Goal: Information Seeking & Learning: Compare options

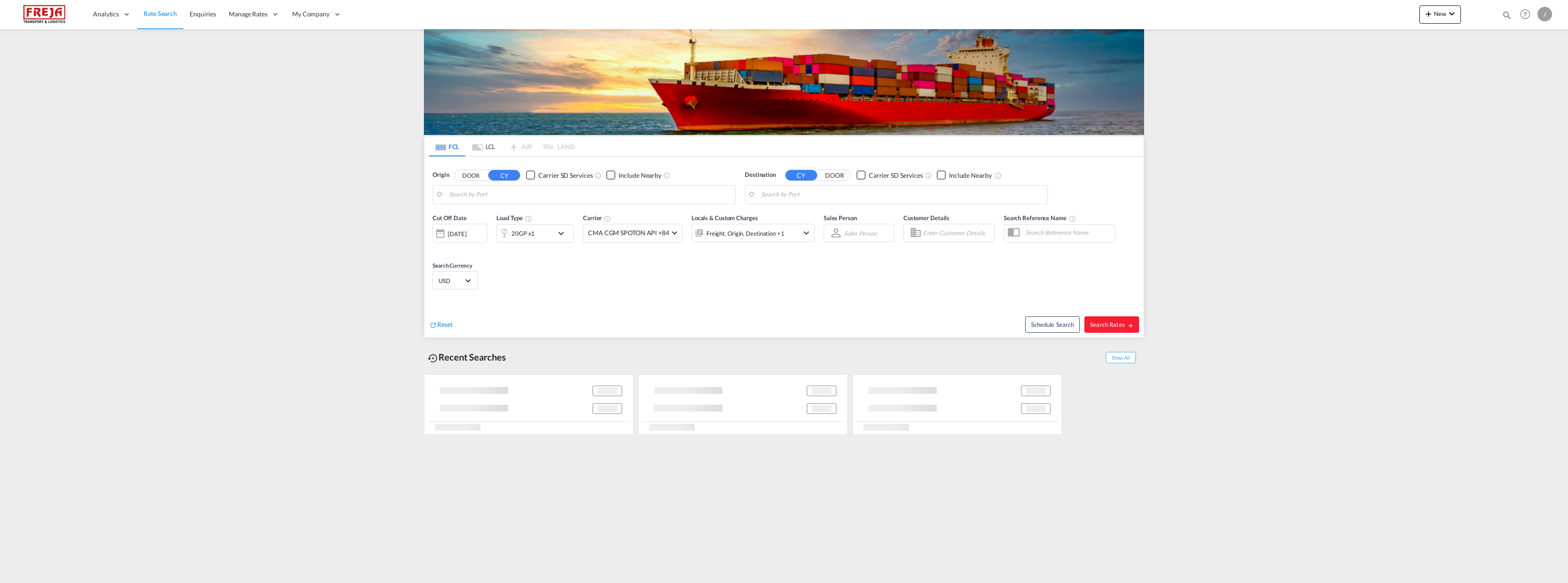
type input "[GEOGRAPHIC_DATA] ([GEOGRAPHIC_DATA]), [GEOGRAPHIC_DATA]"
type input "[GEOGRAPHIC_DATA], [GEOGRAPHIC_DATA]"
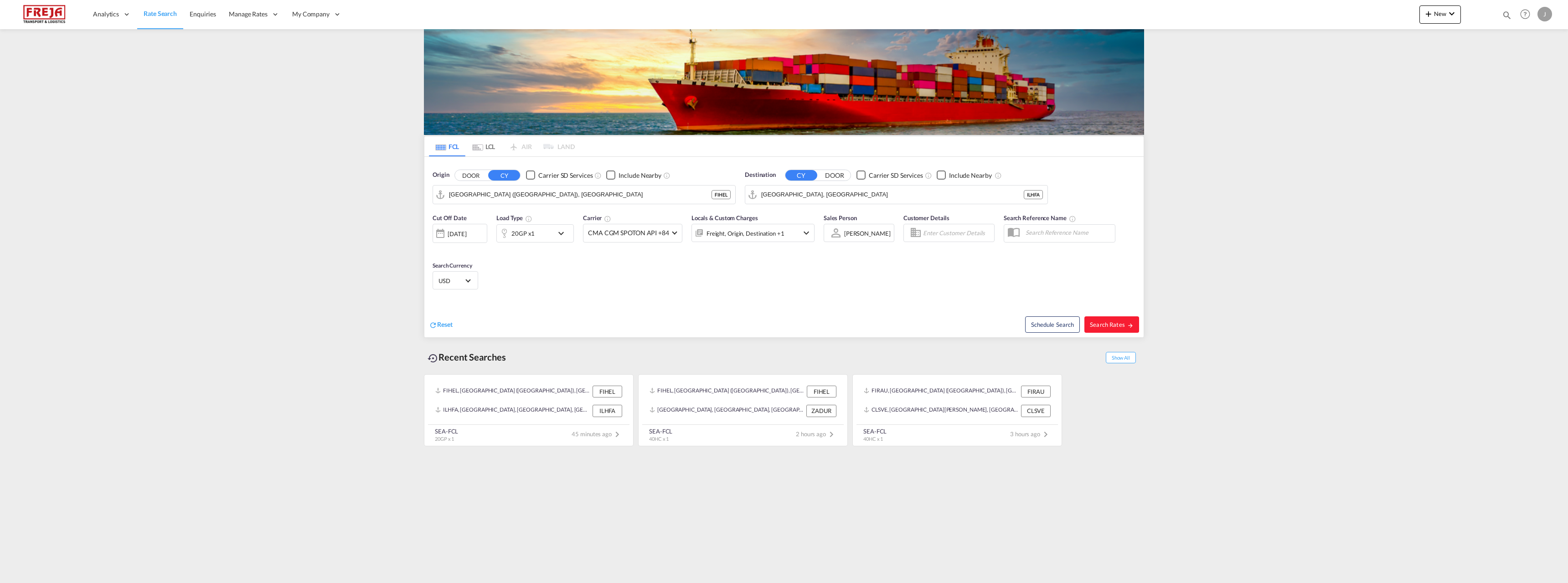
click at [1110, 316] on div "Schedule Search Search Rates" at bounding box center [965, 319] width 358 height 35
click at [1112, 322] on span "Search Rates" at bounding box center [1111, 324] width 44 height 7
type input "FIHEL to ILHFA / [DATE]"
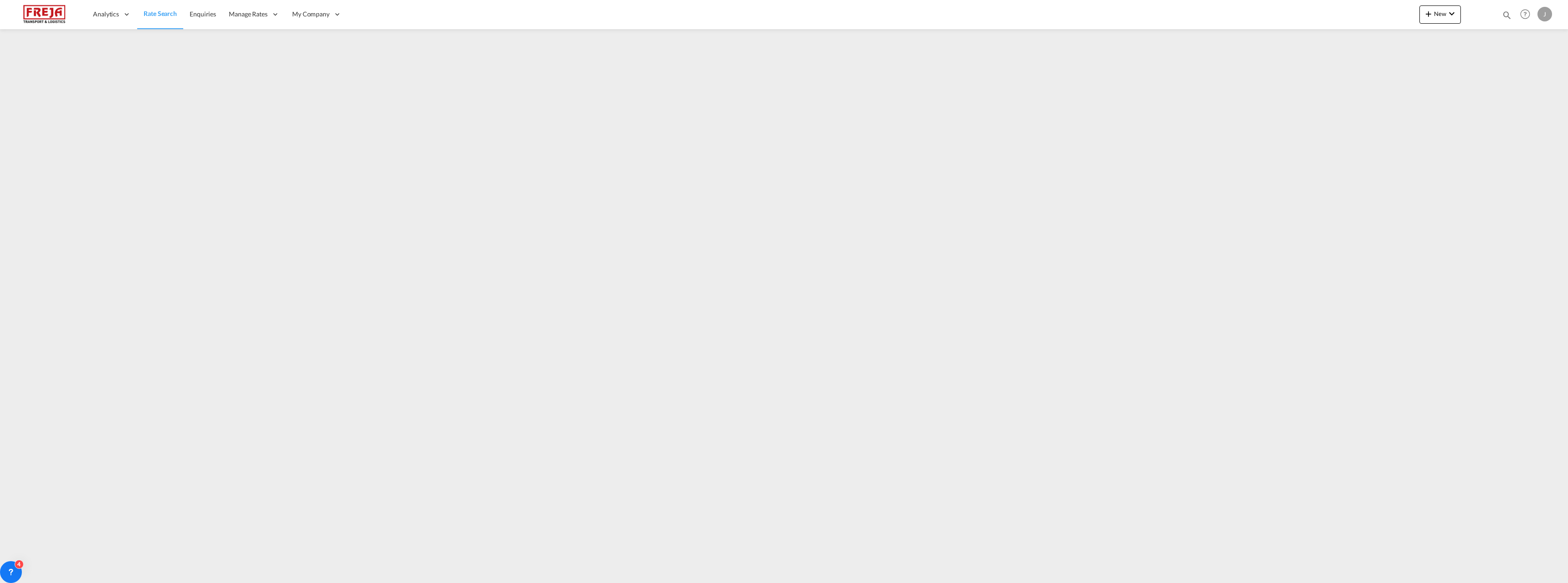
click at [1545, 14] on div "J" at bounding box center [1545, 14] width 15 height 15
click at [1530, 75] on button "Logout" at bounding box center [1534, 70] width 59 height 18
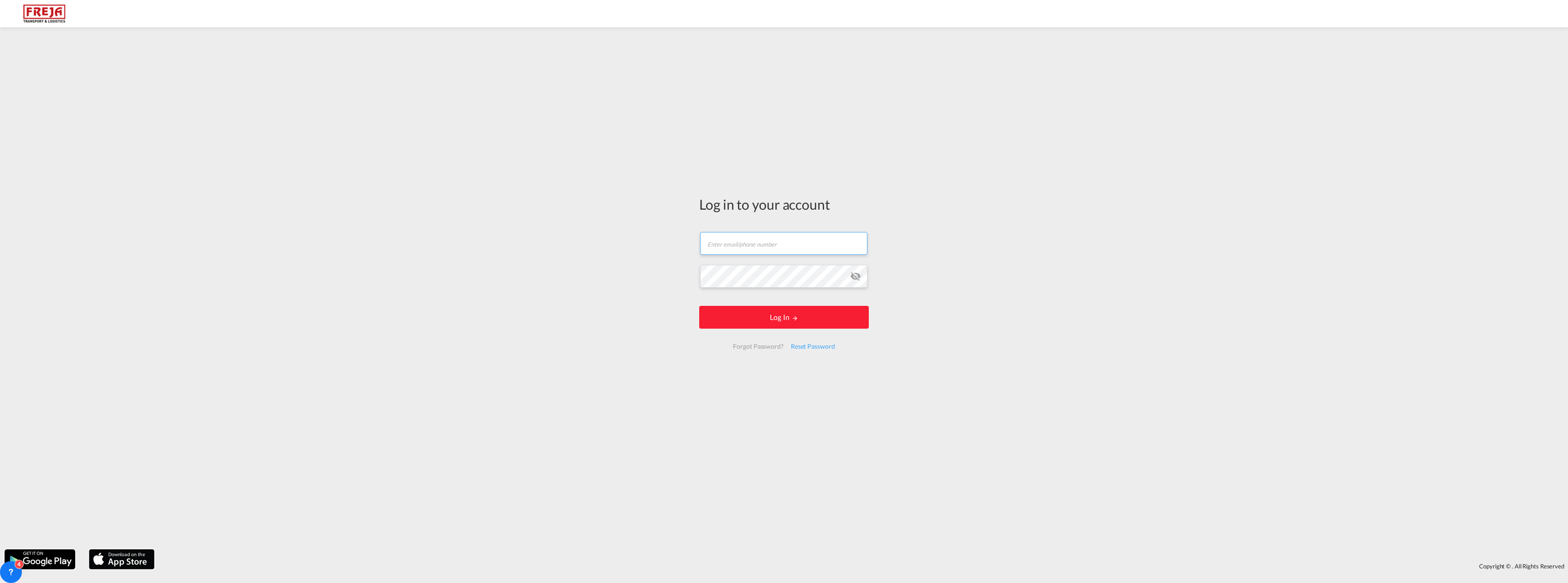
type input "[EMAIL_ADDRESS][DOMAIN_NAME]"
click at [776, 314] on button "Log In" at bounding box center [784, 317] width 169 height 23
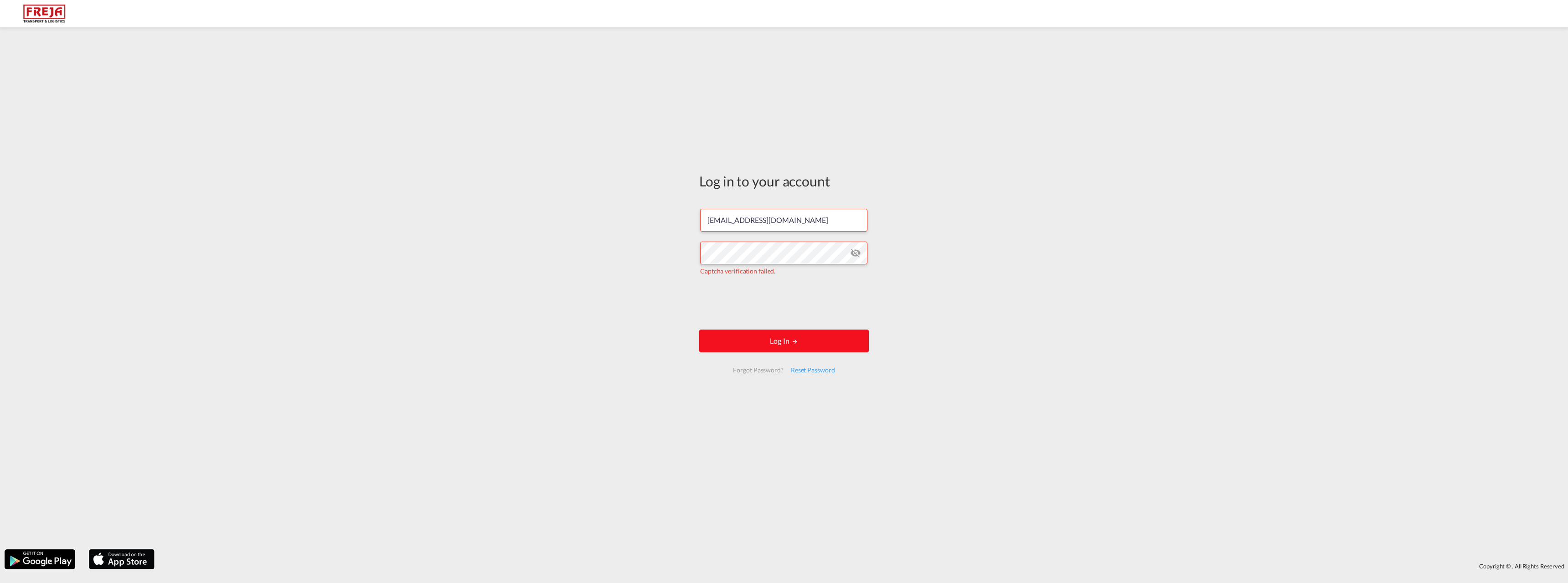
click at [799, 335] on button "Log In" at bounding box center [784, 341] width 169 height 23
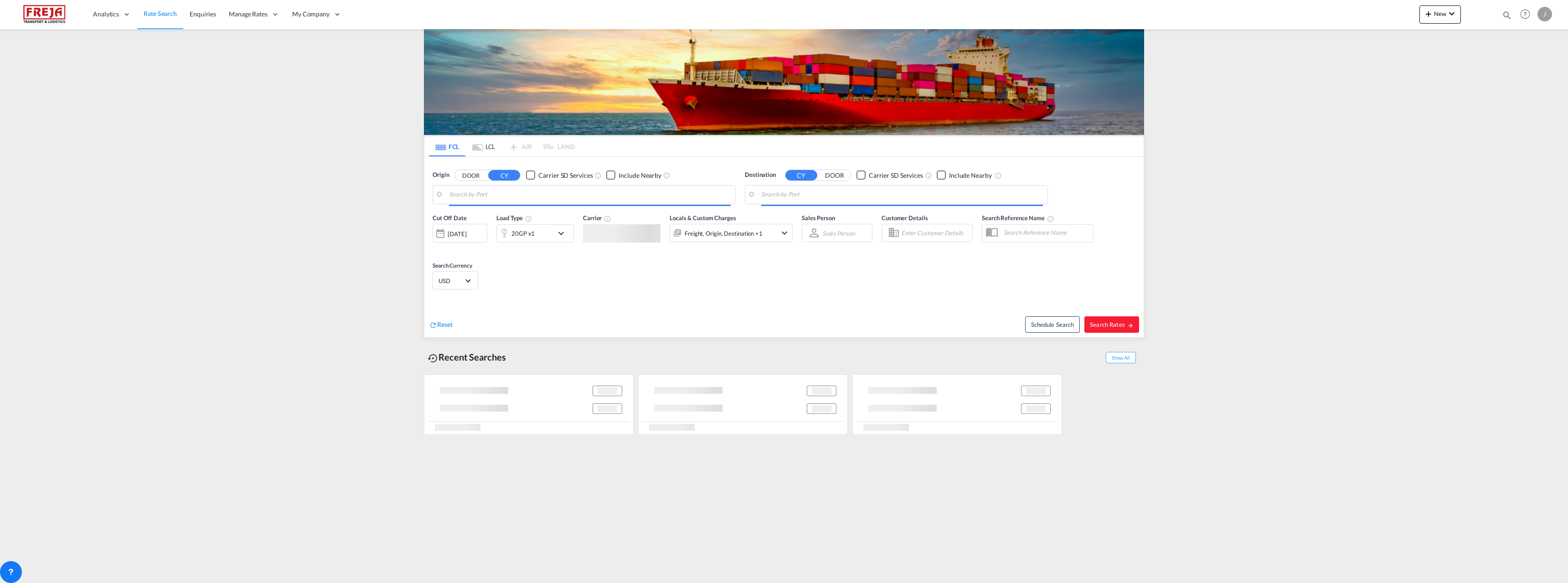
type input "[GEOGRAPHIC_DATA] ([GEOGRAPHIC_DATA]), [GEOGRAPHIC_DATA]"
type input "[GEOGRAPHIC_DATA], [GEOGRAPHIC_DATA]"
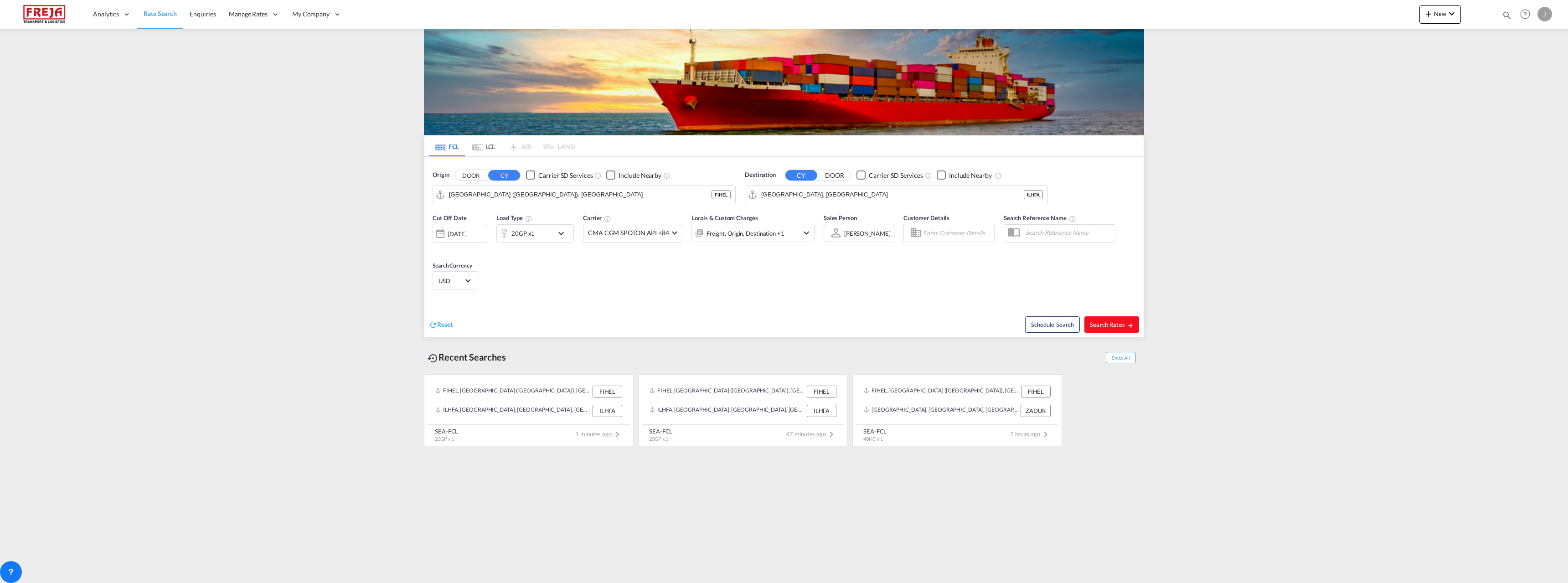
click at [1101, 322] on span "Search Rates" at bounding box center [1111, 324] width 44 height 7
type input "FIHEL to ILHFA / [DATE]"
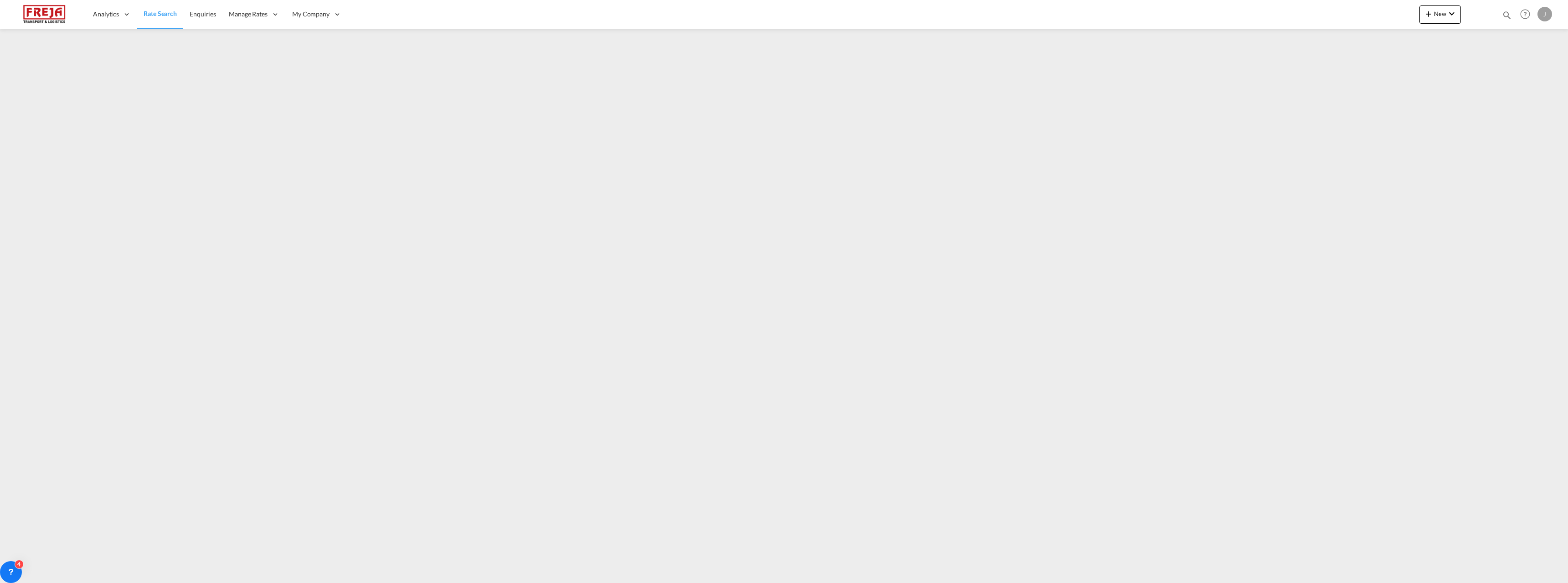
click at [1549, 11] on div "J" at bounding box center [1545, 14] width 15 height 15
click at [1537, 69] on button "Logout" at bounding box center [1534, 70] width 59 height 18
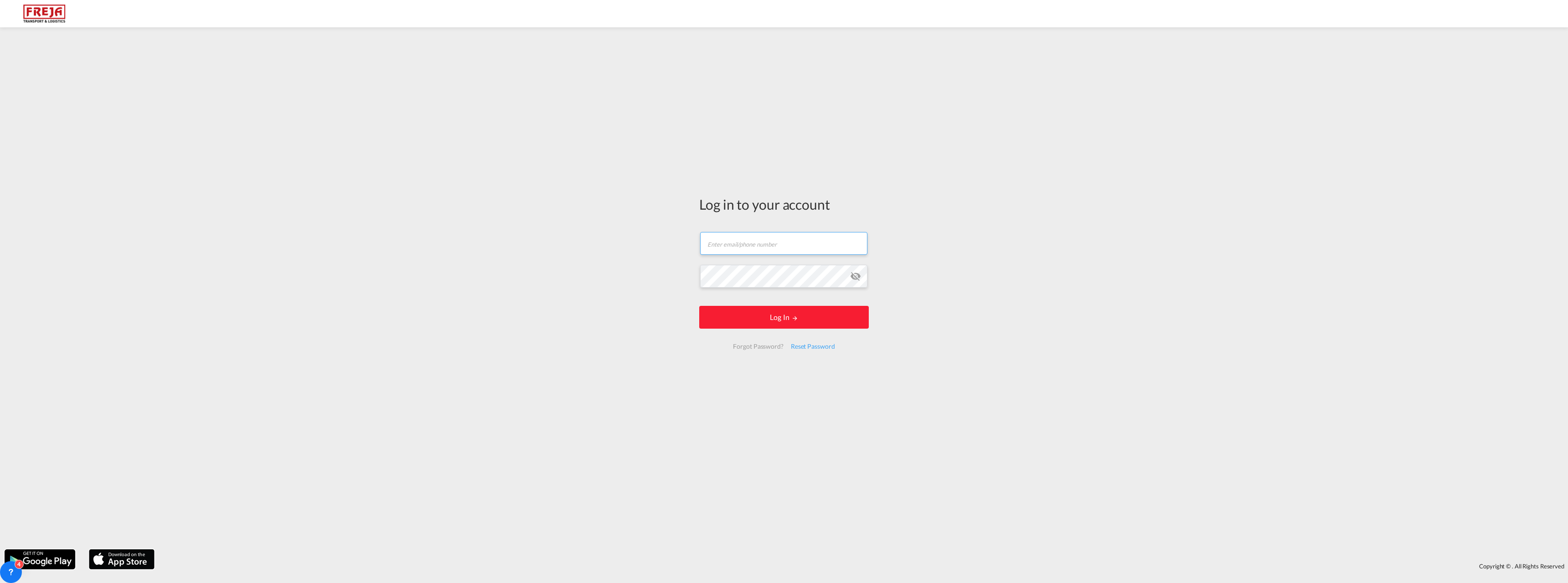
type input "[EMAIL_ADDRESS][DOMAIN_NAME]"
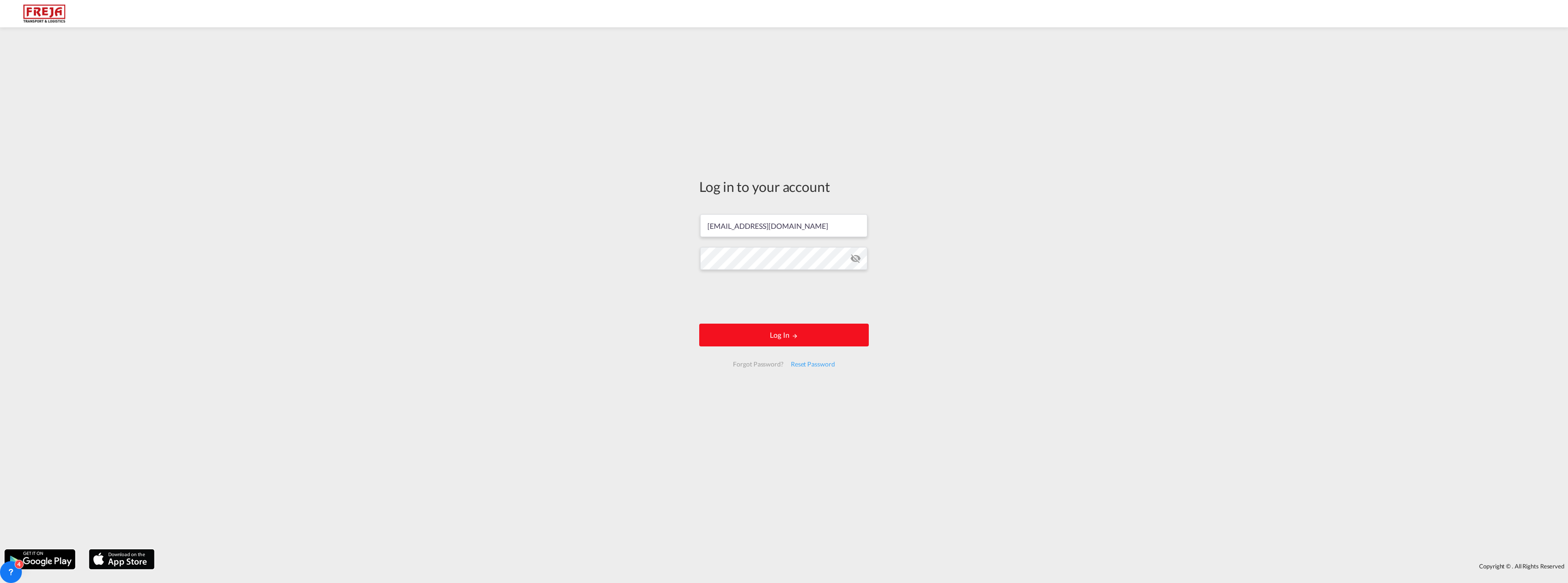
click at [801, 336] on button "Log In" at bounding box center [784, 335] width 169 height 23
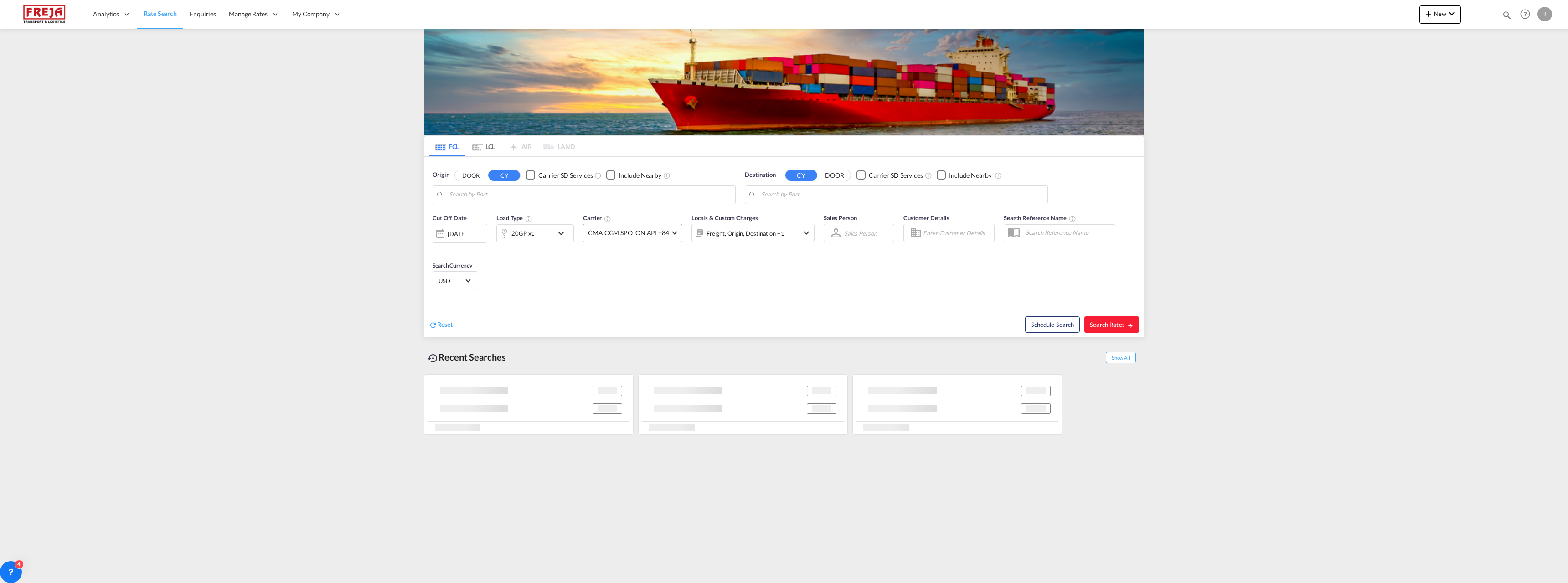
type input "[GEOGRAPHIC_DATA] ([GEOGRAPHIC_DATA]), [GEOGRAPHIC_DATA]"
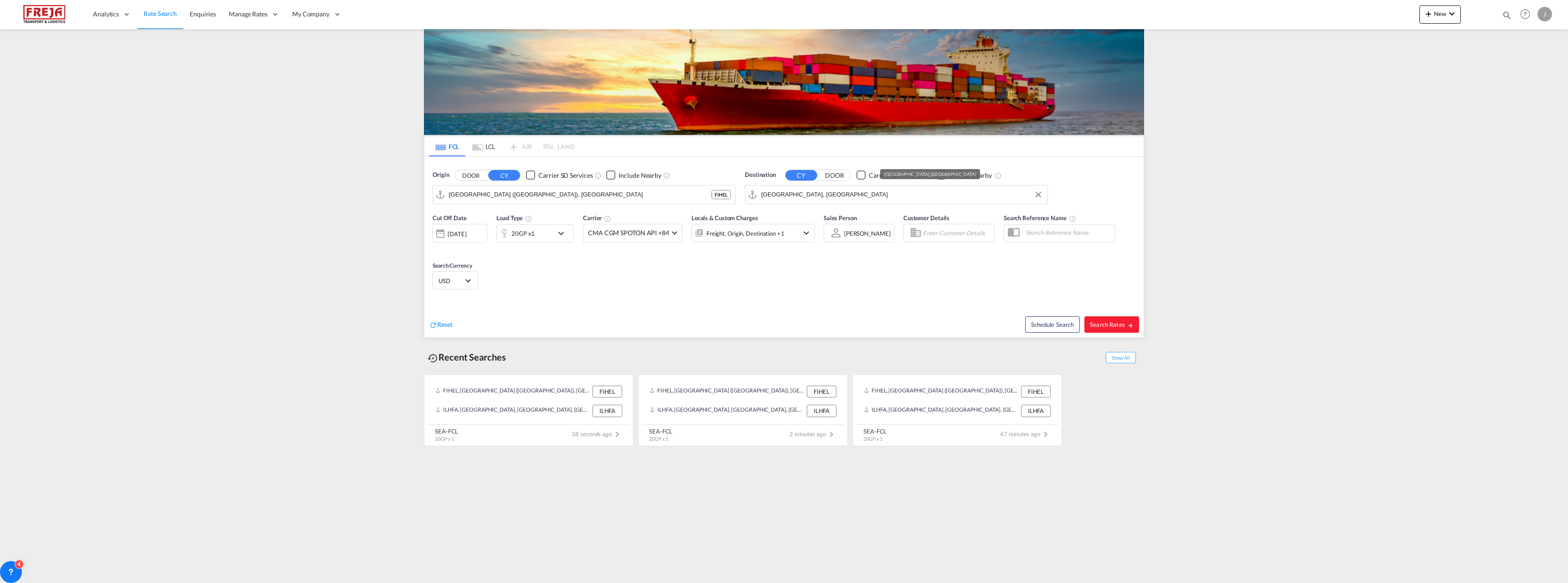
click at [852, 193] on input "[GEOGRAPHIC_DATA], [GEOGRAPHIC_DATA]" at bounding box center [902, 194] width 282 height 14
click at [809, 241] on div "Ashdod [GEOGRAPHIC_DATA] [GEOGRAPHIC_DATA]" at bounding box center [832, 246] width 173 height 27
type input "Ashdod, ILASH"
click at [1108, 323] on span "Search Rates" at bounding box center [1111, 324] width 44 height 7
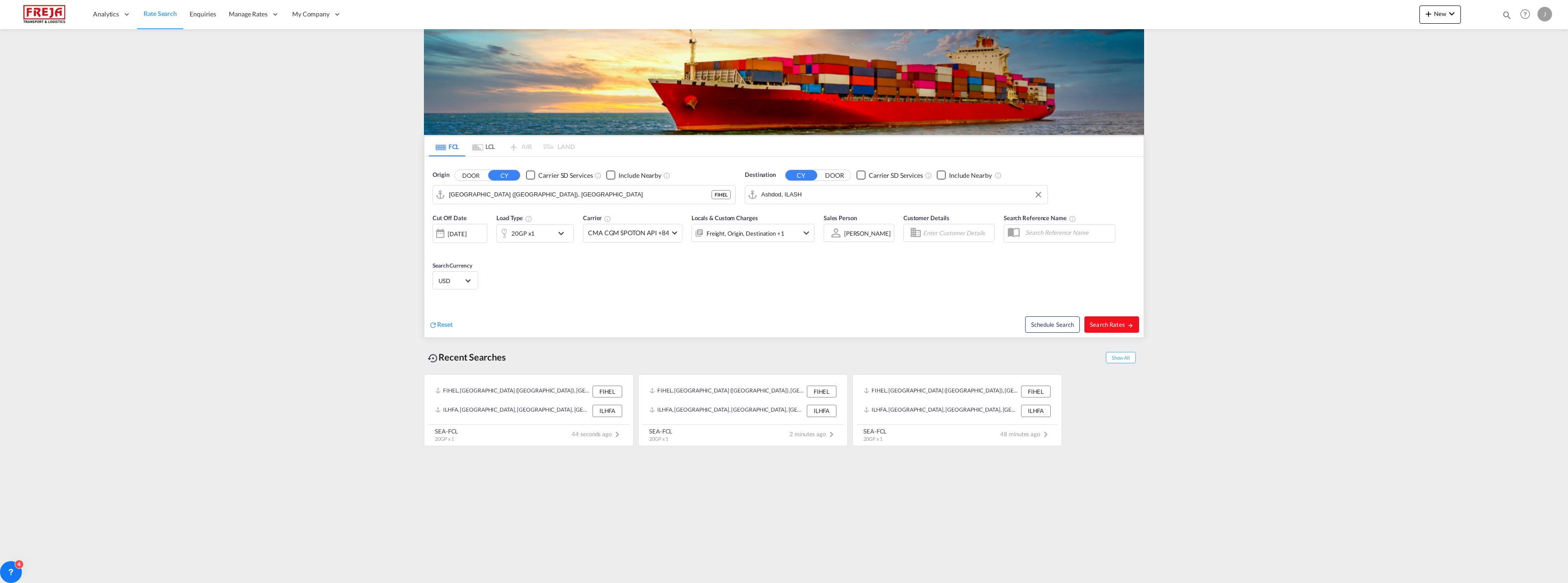
type input "FIHEL to ILASH / [DATE]"
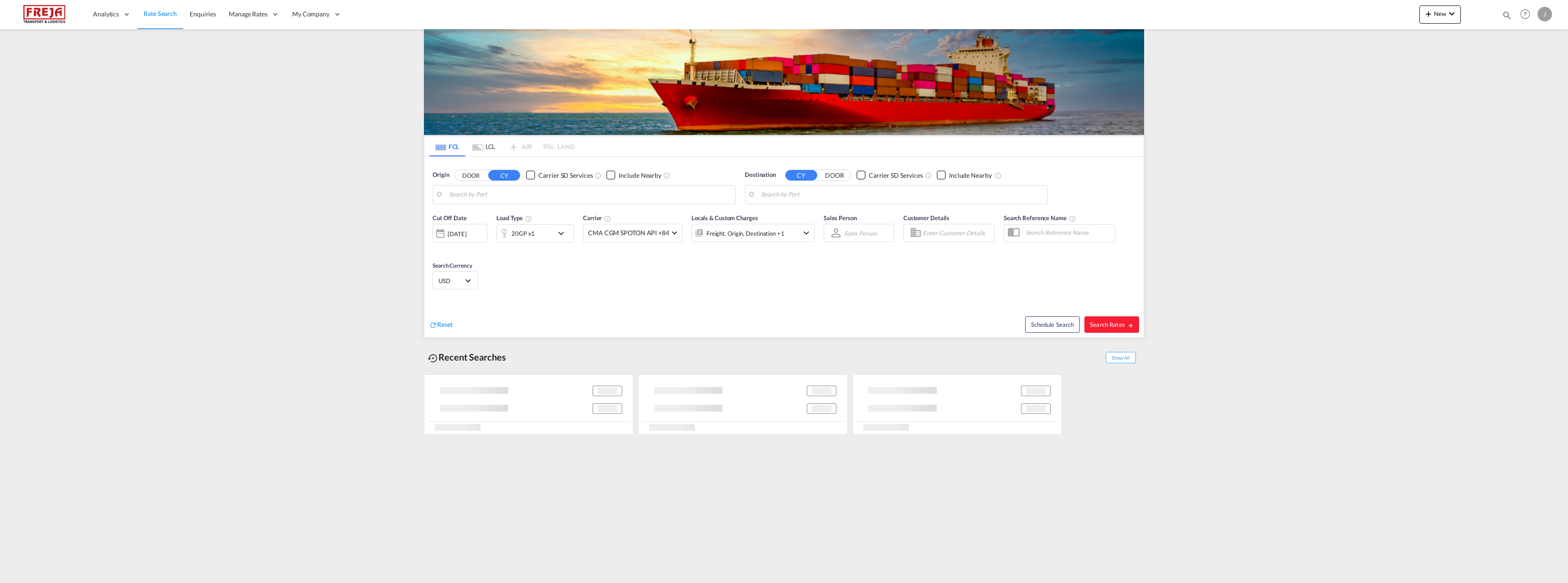
click at [1543, 14] on div "J" at bounding box center [1545, 14] width 15 height 15
type input "[GEOGRAPHIC_DATA] ([GEOGRAPHIC_DATA]), [GEOGRAPHIC_DATA]"
type input "Ashdod, ILASH"
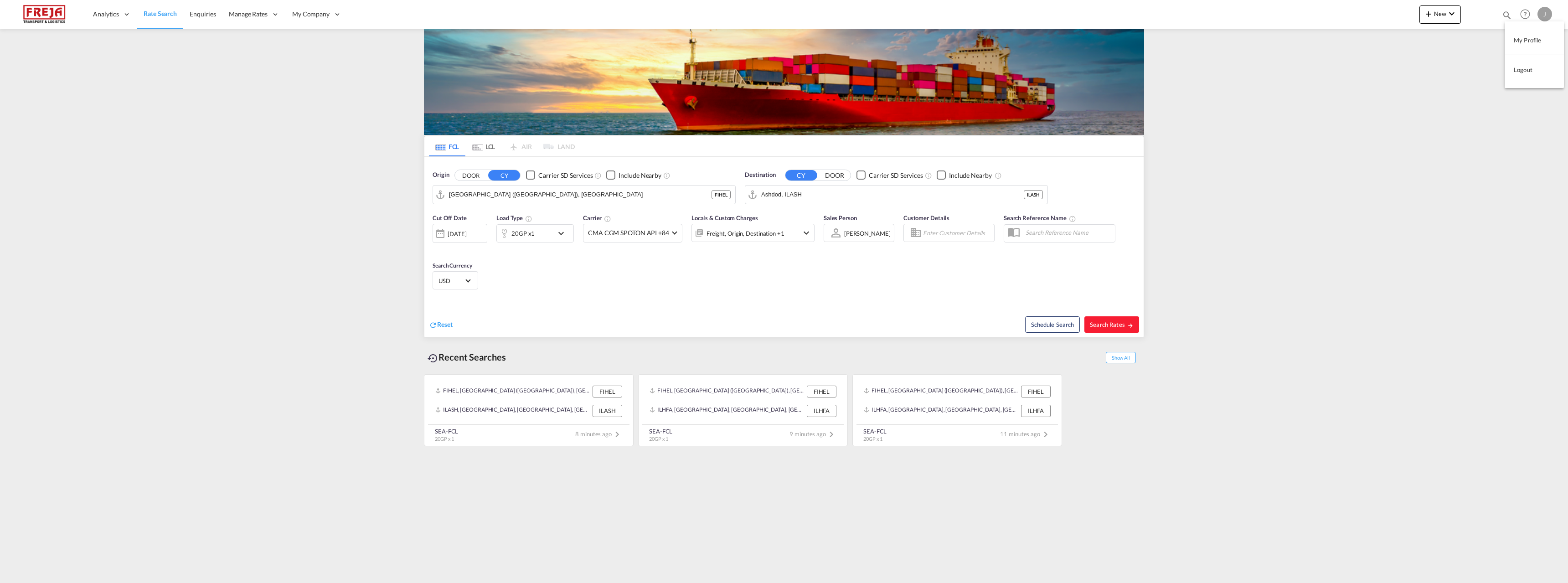
click at [1522, 75] on button "Logout" at bounding box center [1534, 70] width 59 height 18
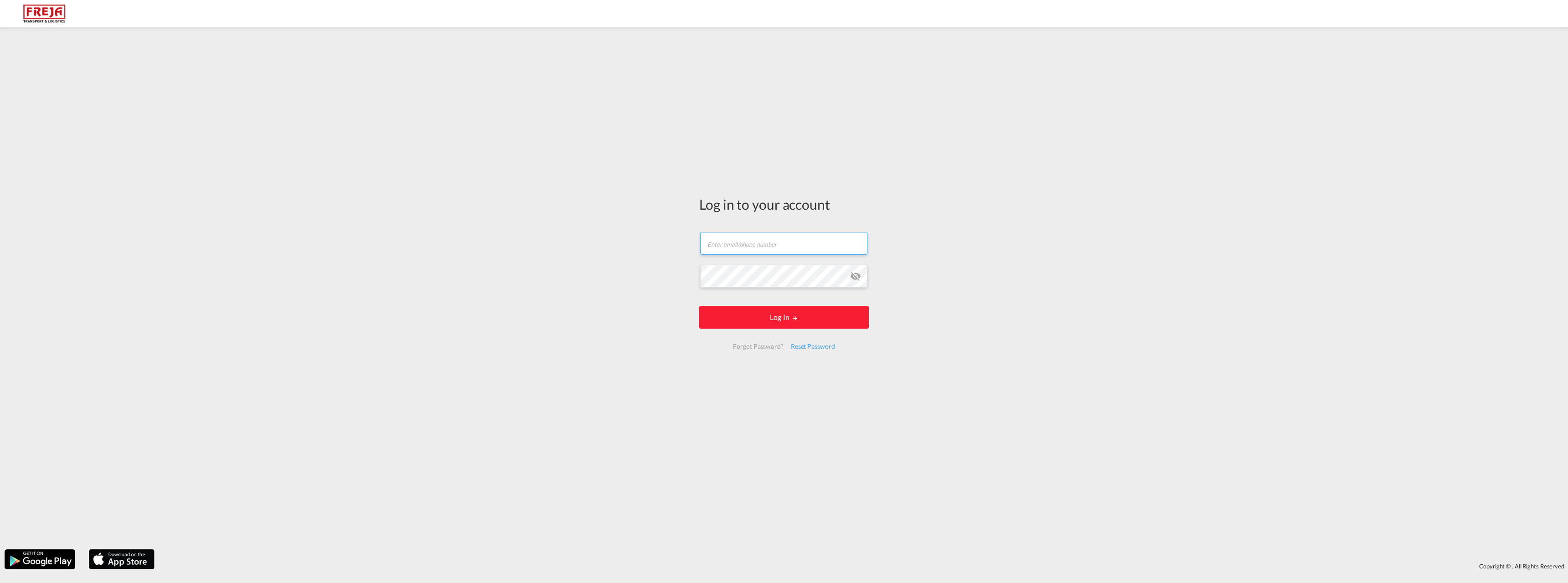
type input "[EMAIL_ADDRESS][DOMAIN_NAME]"
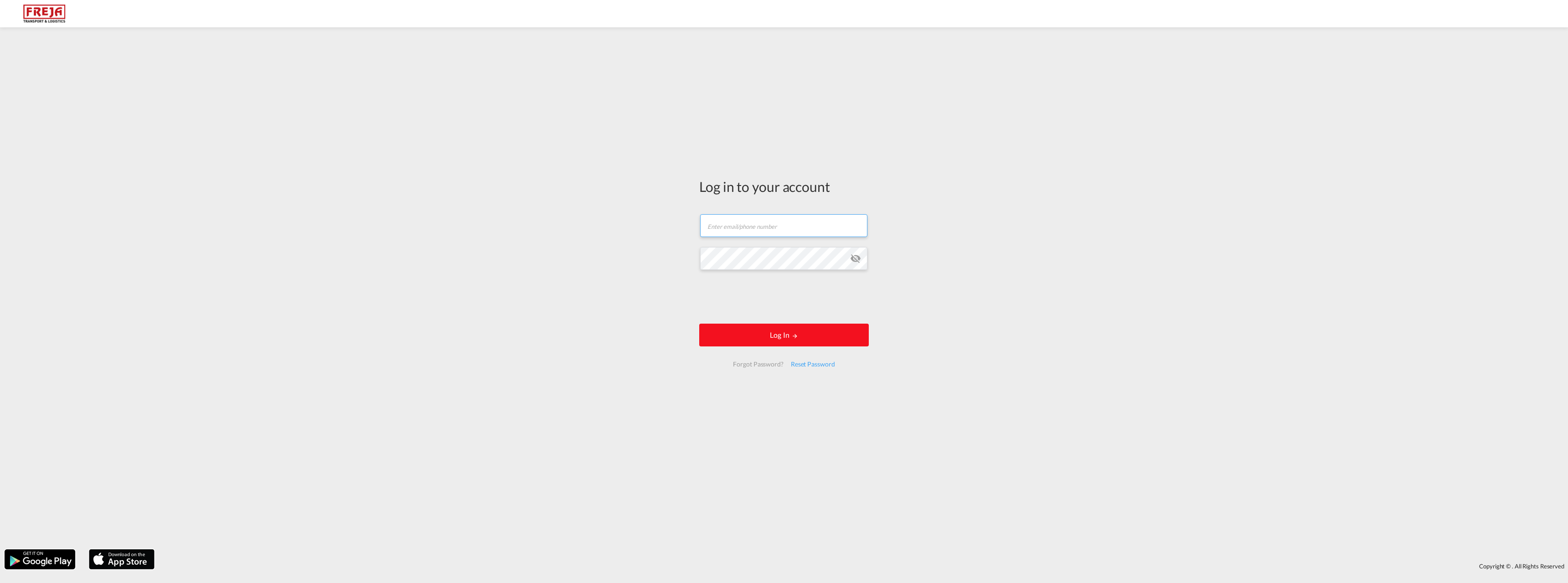
type input "[EMAIL_ADDRESS][DOMAIN_NAME]"
click at [790, 333] on button "Log In" at bounding box center [784, 335] width 169 height 23
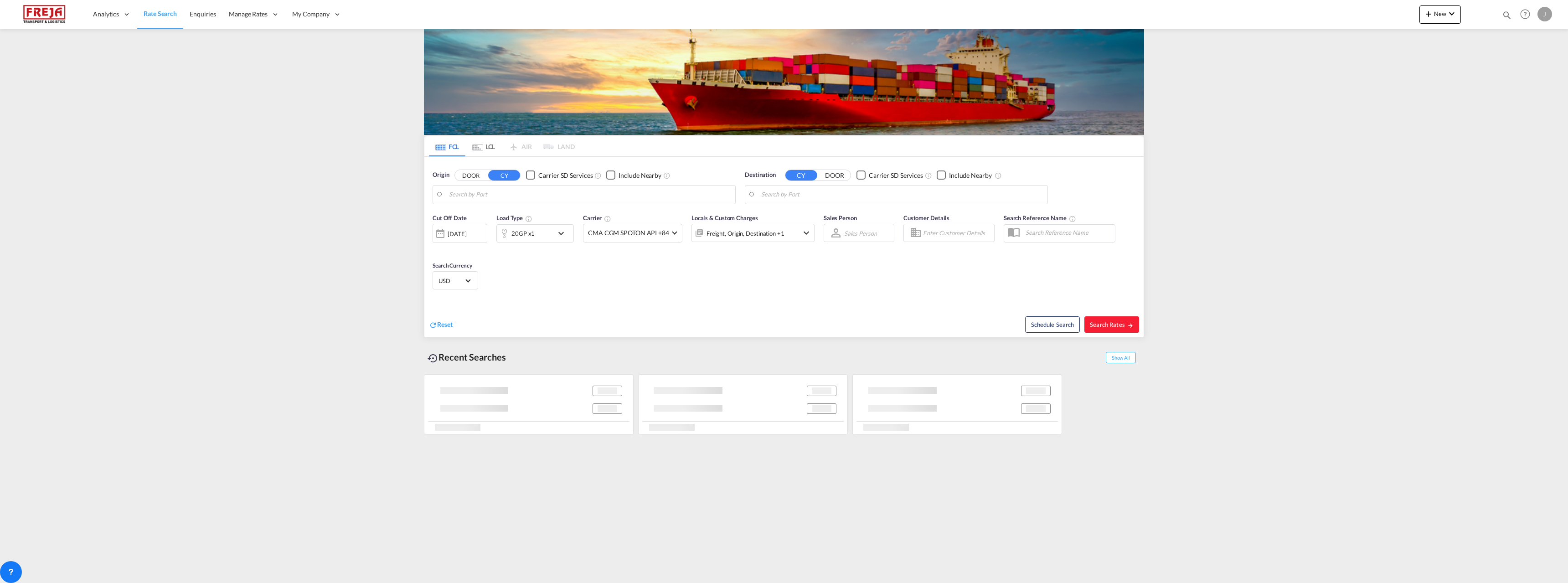
type input "[GEOGRAPHIC_DATA] ([GEOGRAPHIC_DATA]), [GEOGRAPHIC_DATA]"
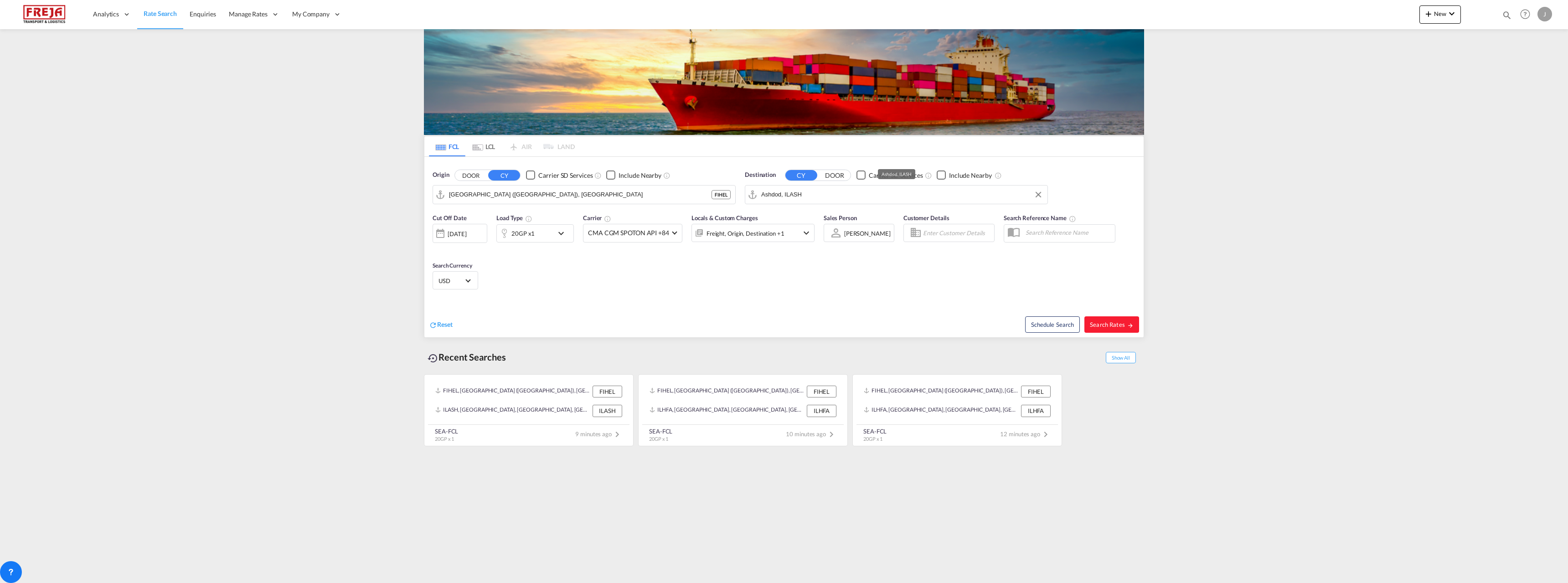
click at [789, 199] on input "Ashdod, ILASH" at bounding box center [902, 194] width 282 height 14
click at [799, 220] on div "Shanghai China CNSHA" at bounding box center [832, 219] width 173 height 27
type input "Shanghai, CNSHA"
click at [1099, 329] on button "Search Rates" at bounding box center [1111, 324] width 55 height 16
type input "FIHEL to CNSHA / 26 Aug 2025"
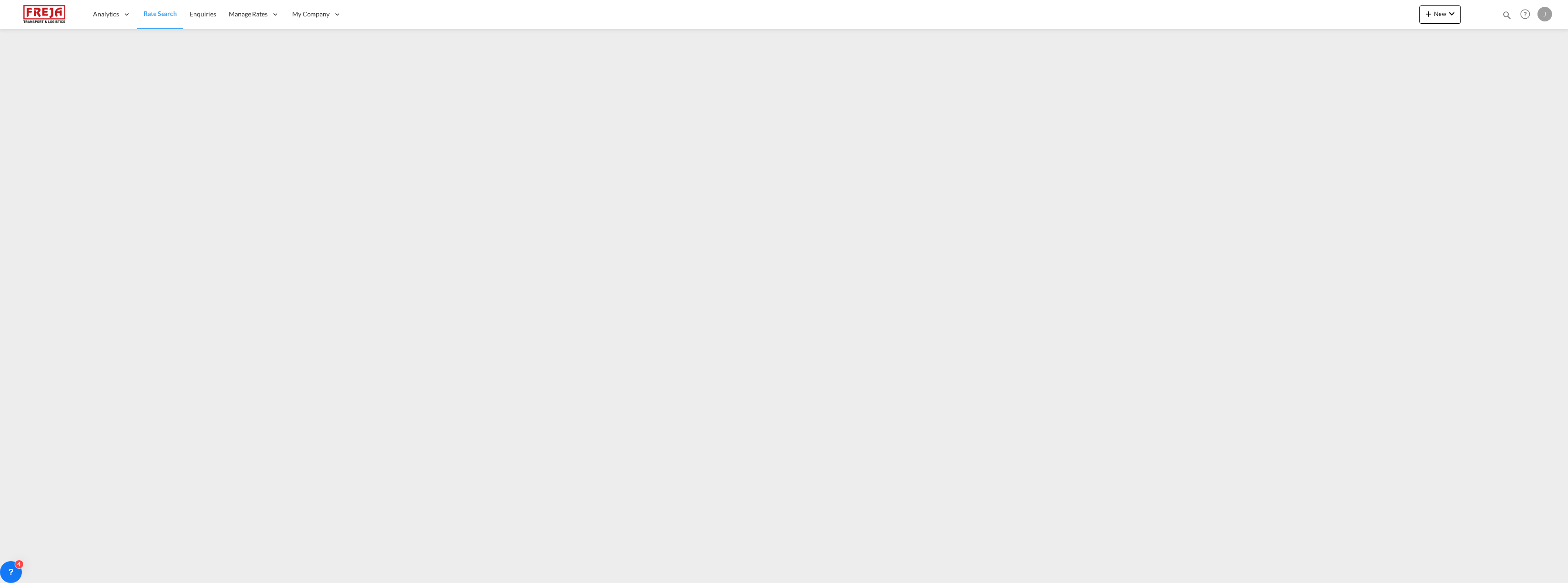
click at [1542, 18] on div "J" at bounding box center [1545, 14] width 15 height 15
click at [1523, 70] on button "Logout" at bounding box center [1534, 70] width 59 height 18
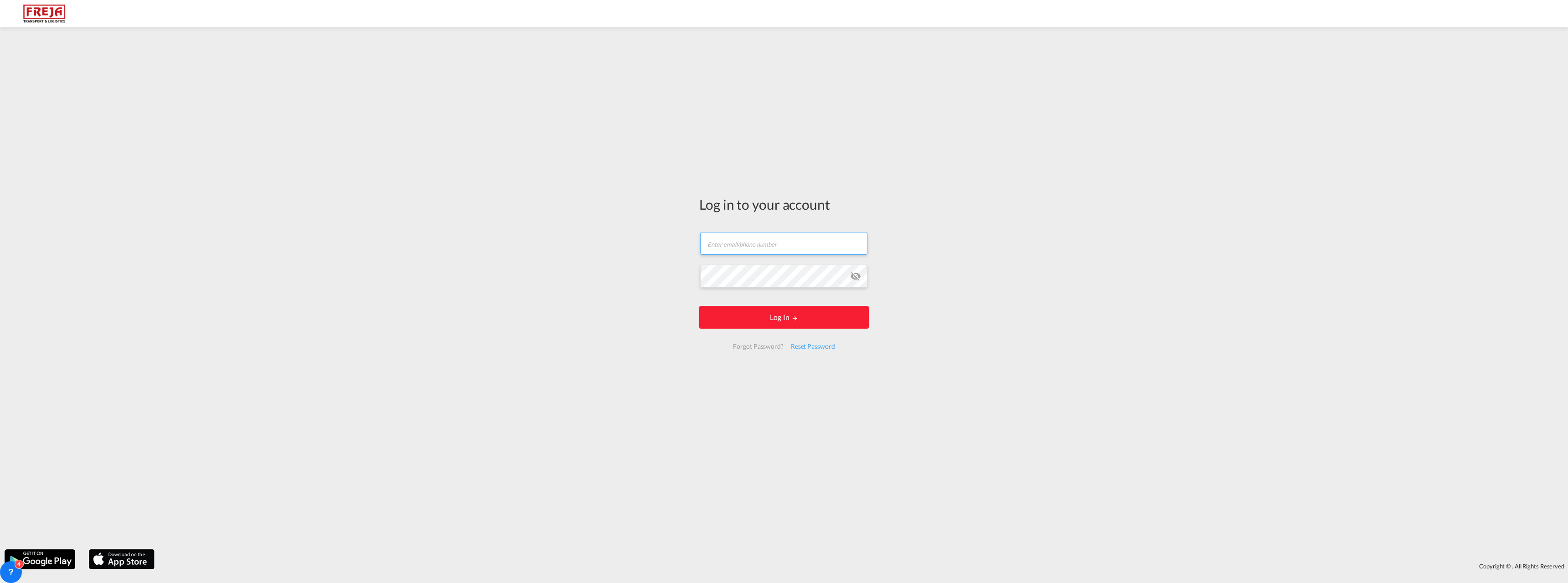
type input "[EMAIL_ADDRESS][DOMAIN_NAME]"
